Goal: Check status: Check status

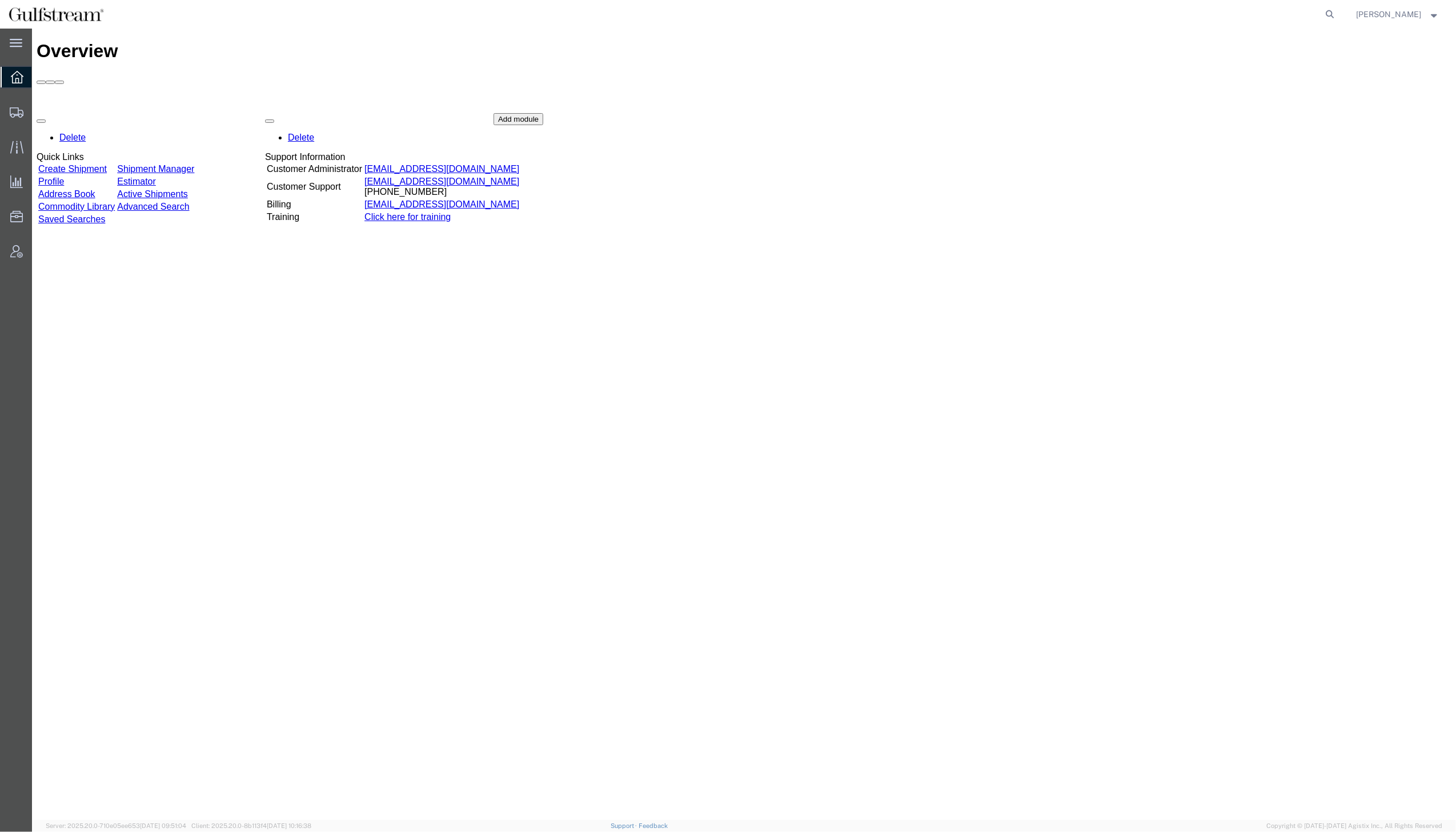
click at [1340, 12] on form at bounding box center [1331, 14] width 18 height 29
click at [1338, 14] on icon at bounding box center [1330, 14] width 16 height 16
paste input "881134033914"
type input "881134033914"
click at [1338, 9] on icon at bounding box center [1330, 14] width 16 height 16
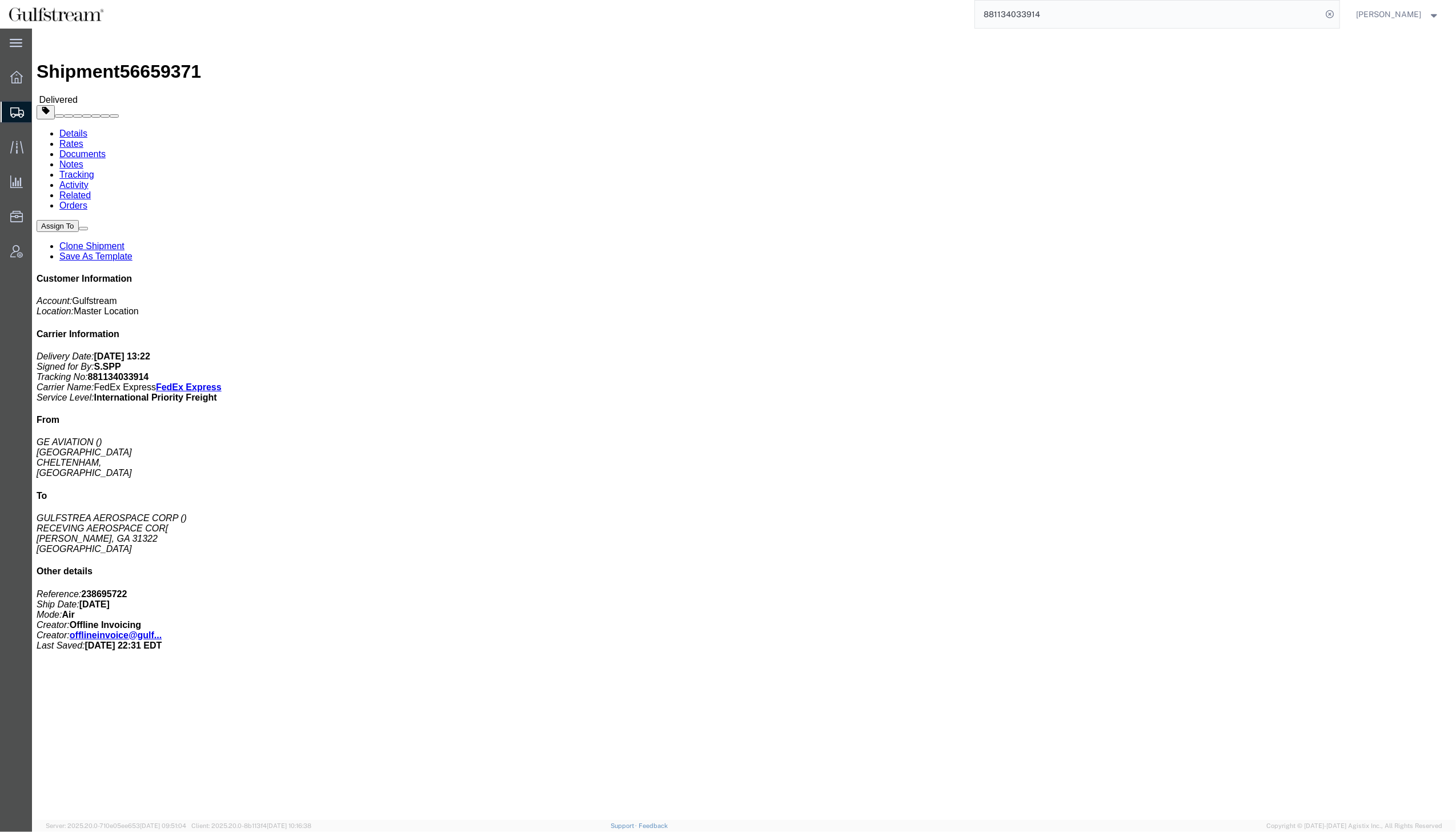
click div "1 Your Packaging Total weight: 185.20 LBS ( dim ) Dimensions: L 29.00 x W 26.00…"
